Goal: Navigation & Orientation: Find specific page/section

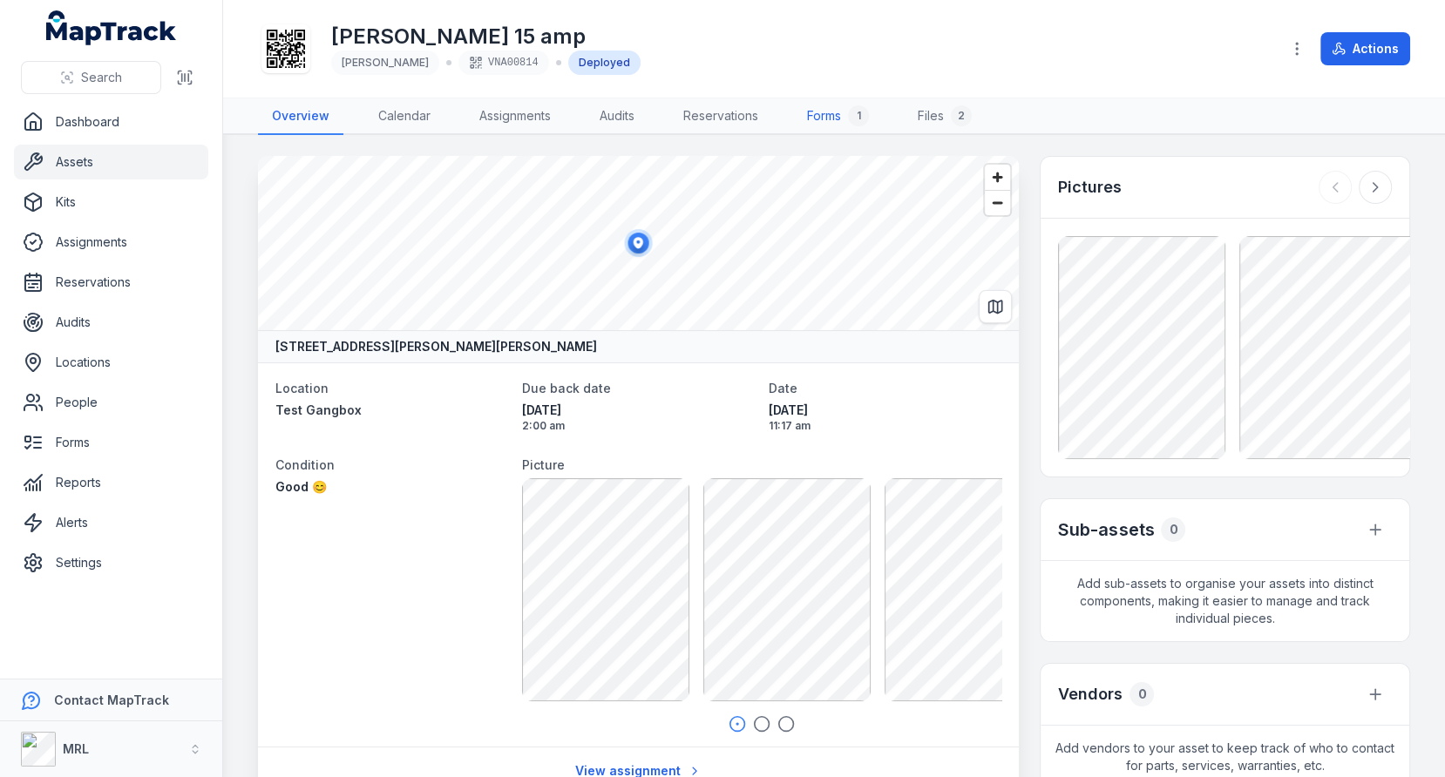
click at [848, 105] on link "Forms 1" at bounding box center [838, 116] width 90 height 37
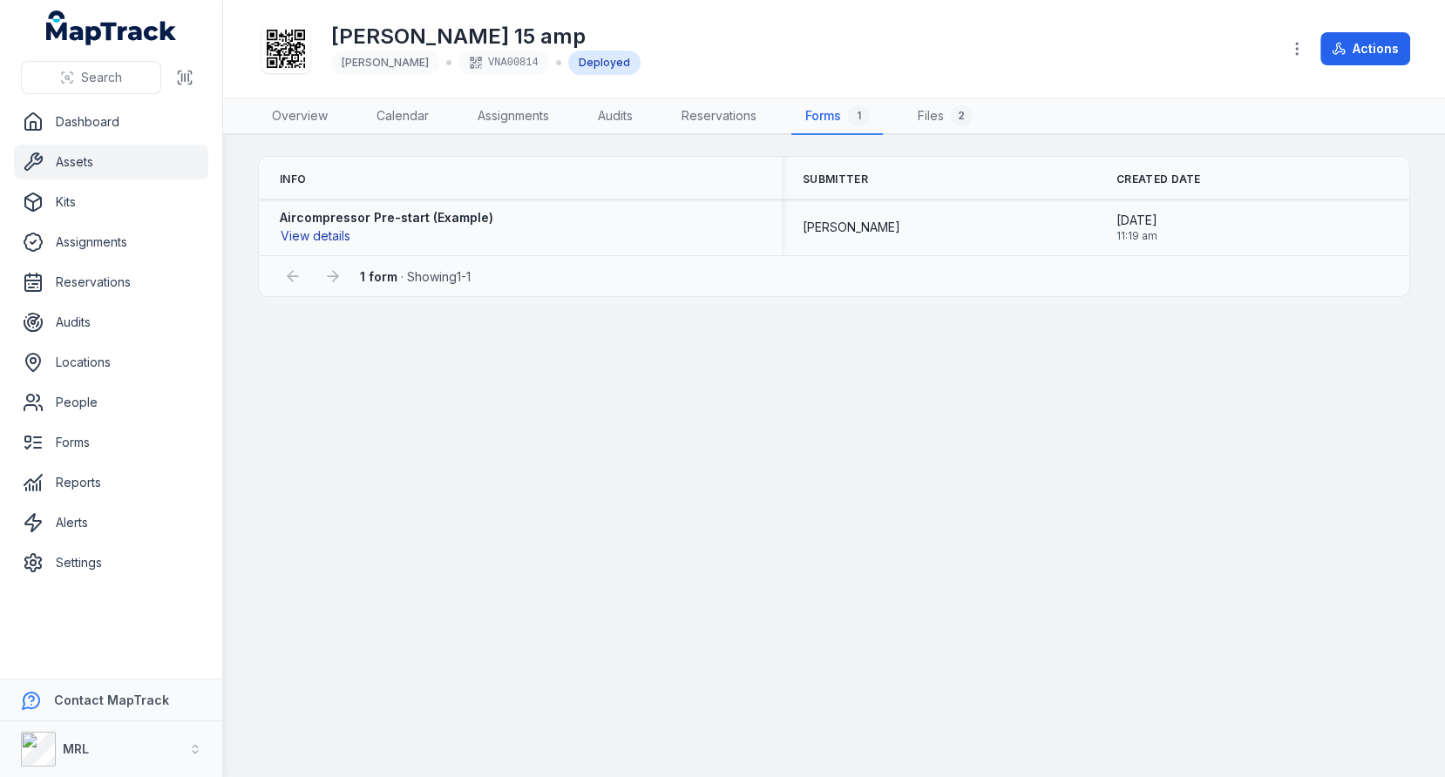
click at [333, 234] on button "View details" at bounding box center [315, 236] width 71 height 19
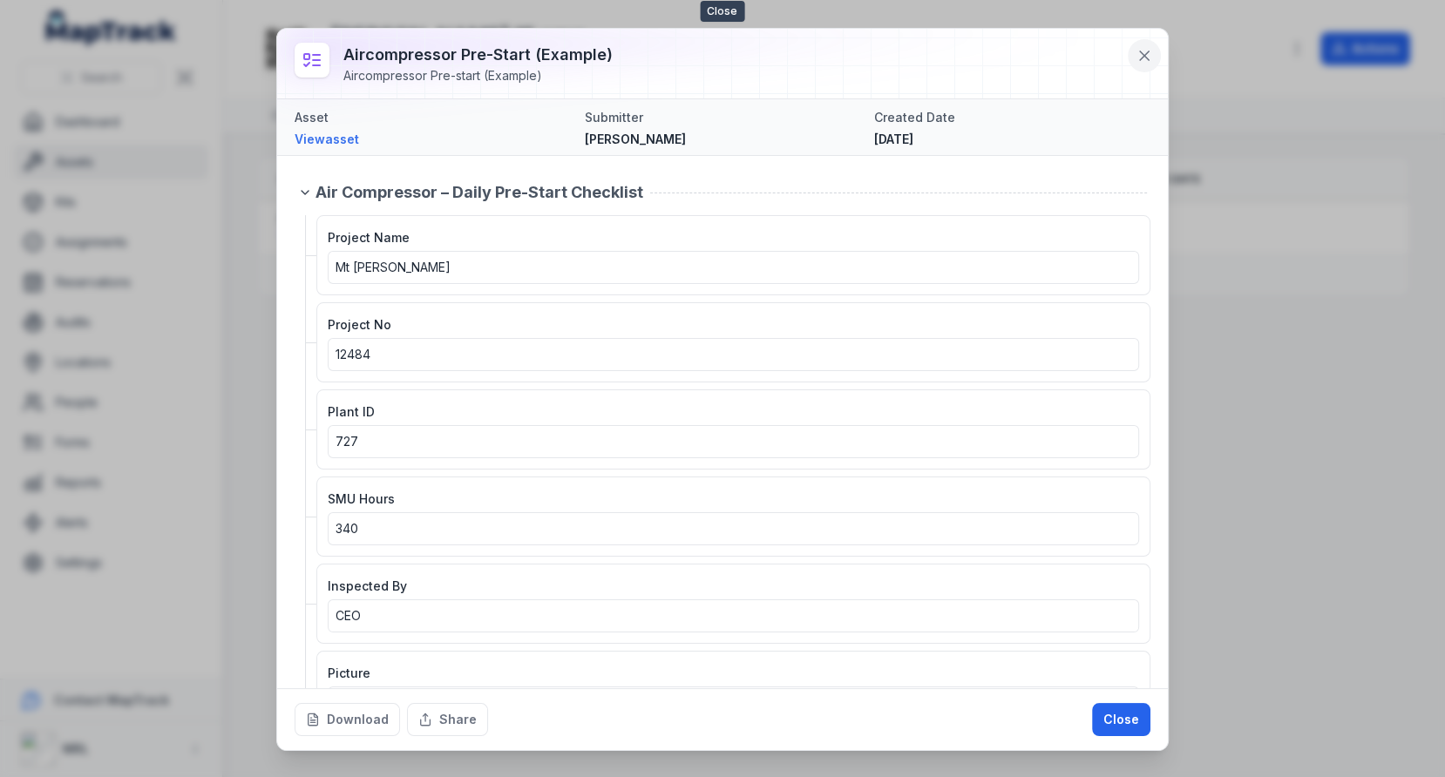
click at [1150, 58] on icon at bounding box center [1143, 55] width 17 height 17
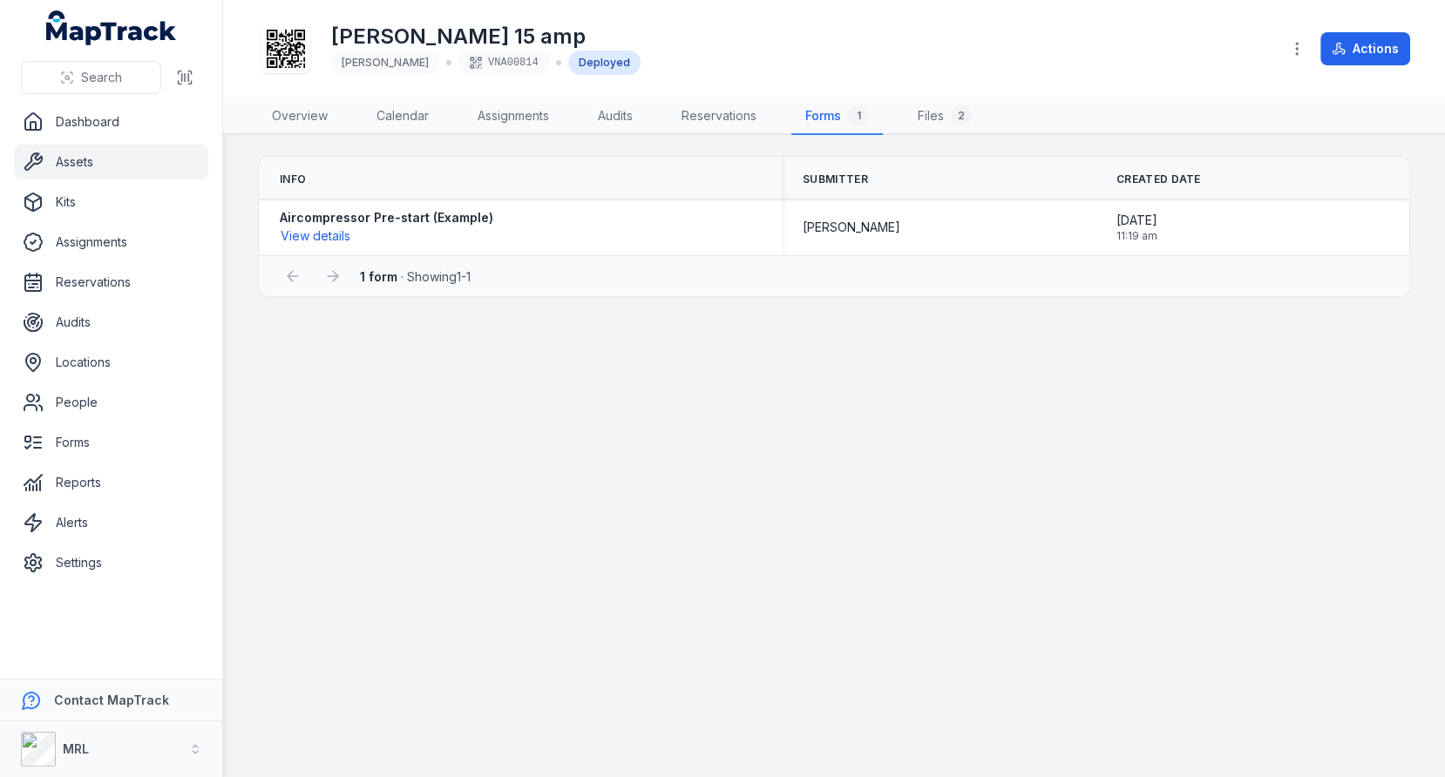
click at [372, 478] on main "Info Submitter Created Date Aircompressor Pre-start (Example) View details [PER…" at bounding box center [834, 456] width 1222 height 642
click at [117, 361] on link "Locations" at bounding box center [111, 362] width 194 height 35
click at [583, 431] on main "Info Submitter Created Date Aircompressor Pre-start (Example) View details [PER…" at bounding box center [834, 456] width 1222 height 642
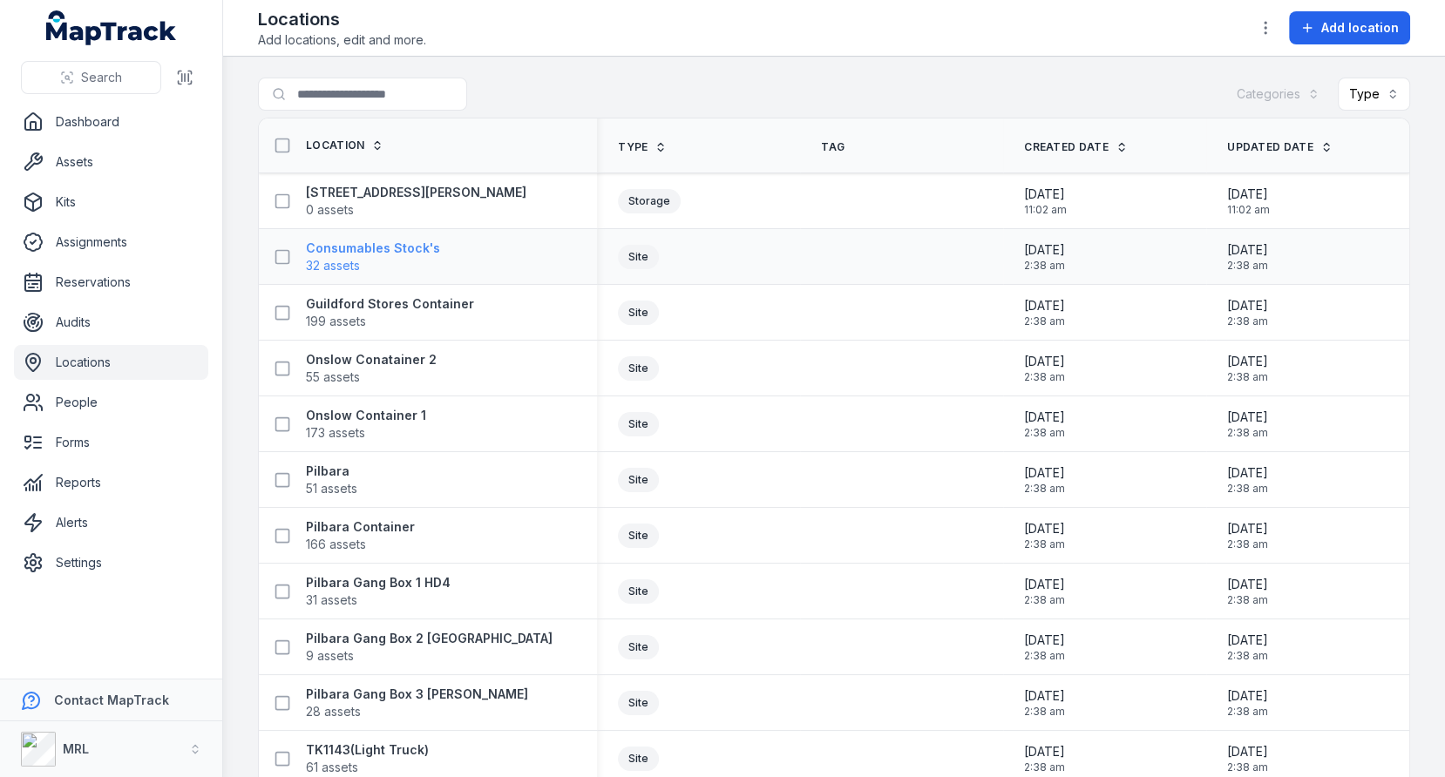
click at [389, 257] on span "32 assets" at bounding box center [373, 265] width 134 height 17
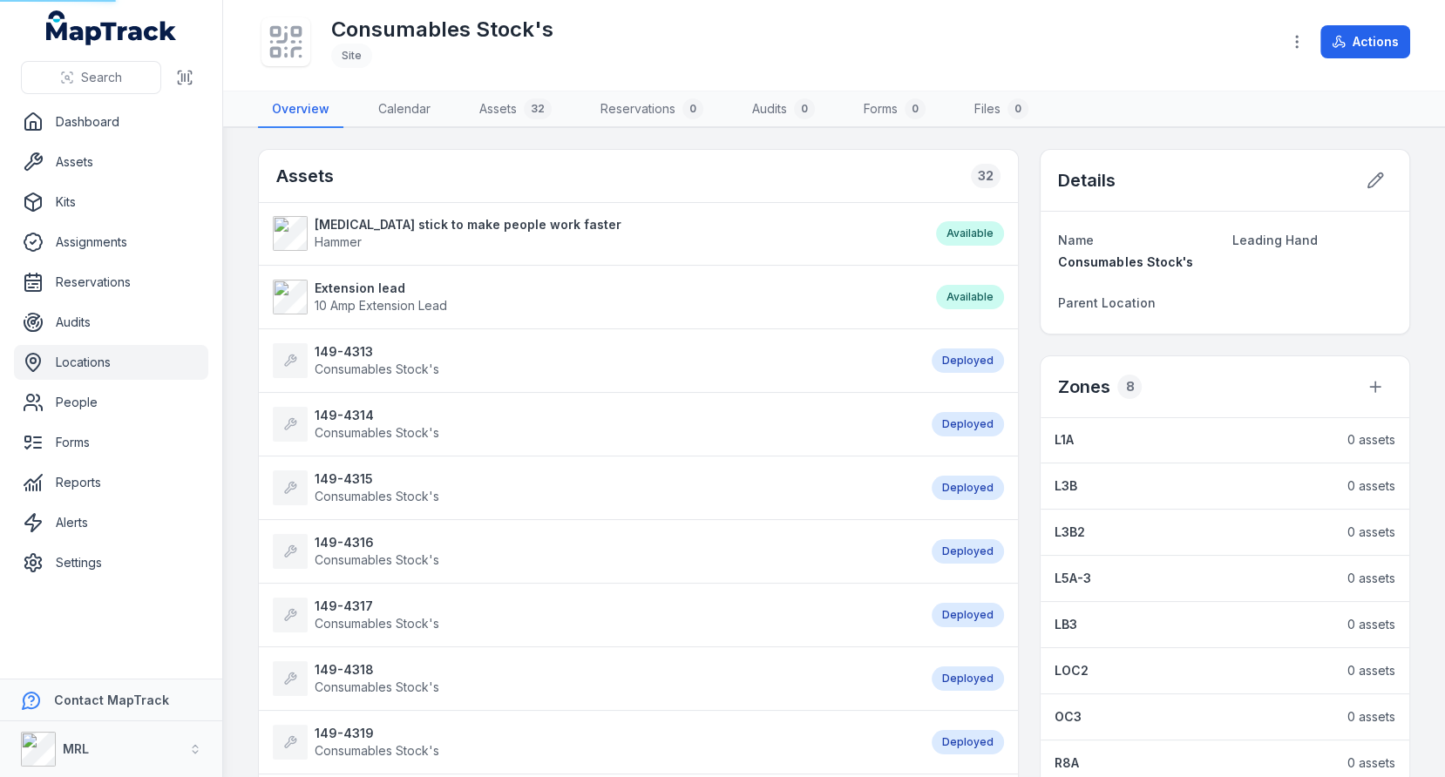
click at [383, 312] on li "Extension lead 10 Amp Extension Lead Available" at bounding box center [638, 297] width 759 height 64
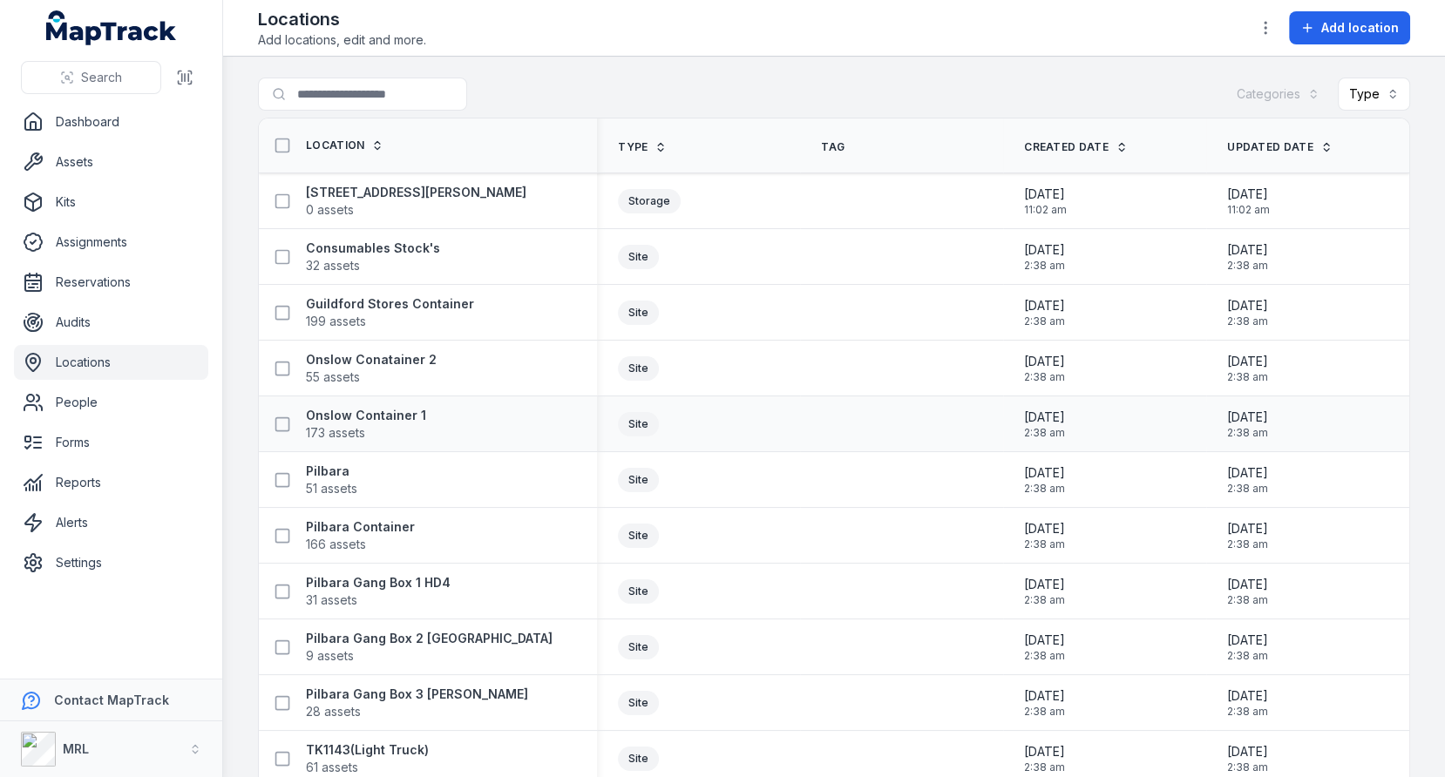
scroll to position [216, 0]
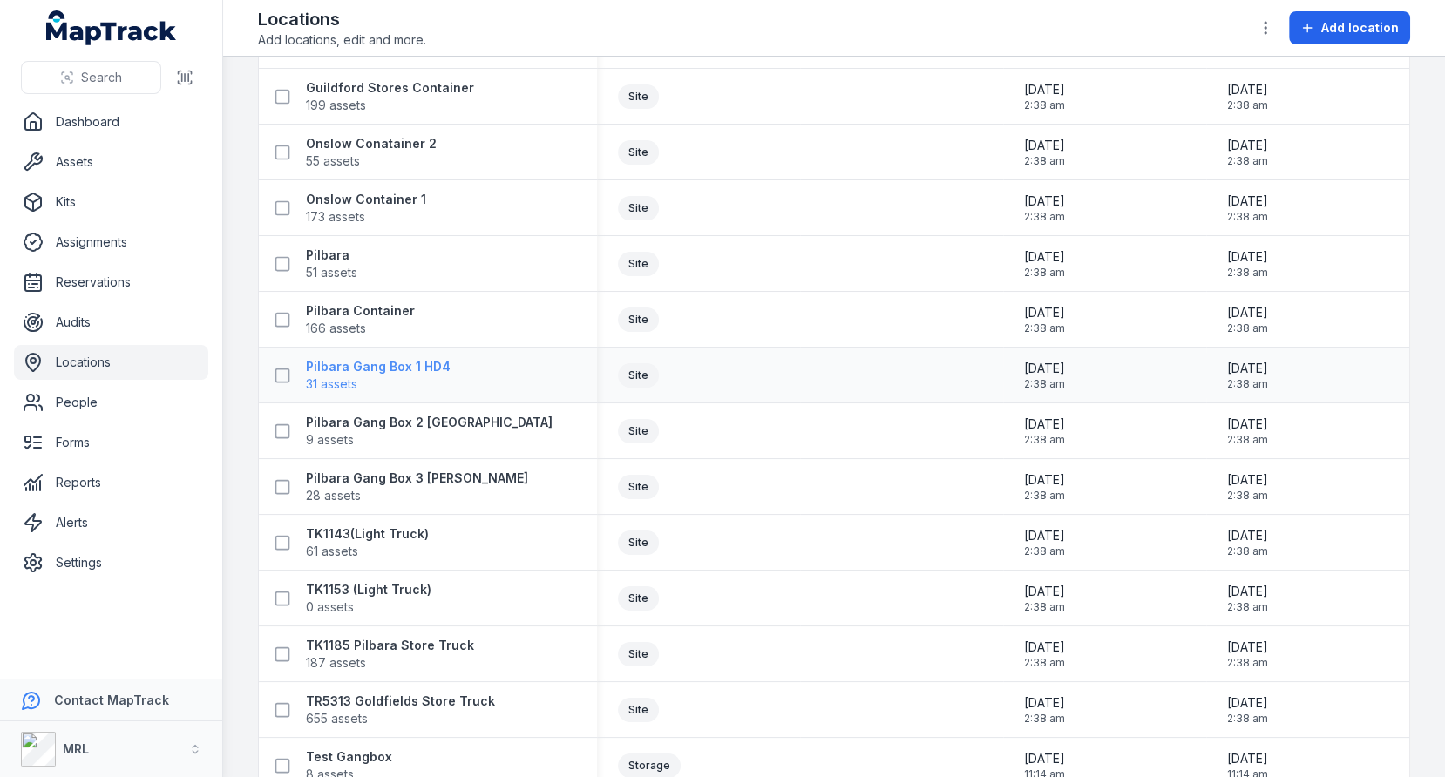
click at [409, 370] on strong "Pilbara Gang Box 1 HD4" at bounding box center [378, 366] width 145 height 17
